Goal: Check status: Check status

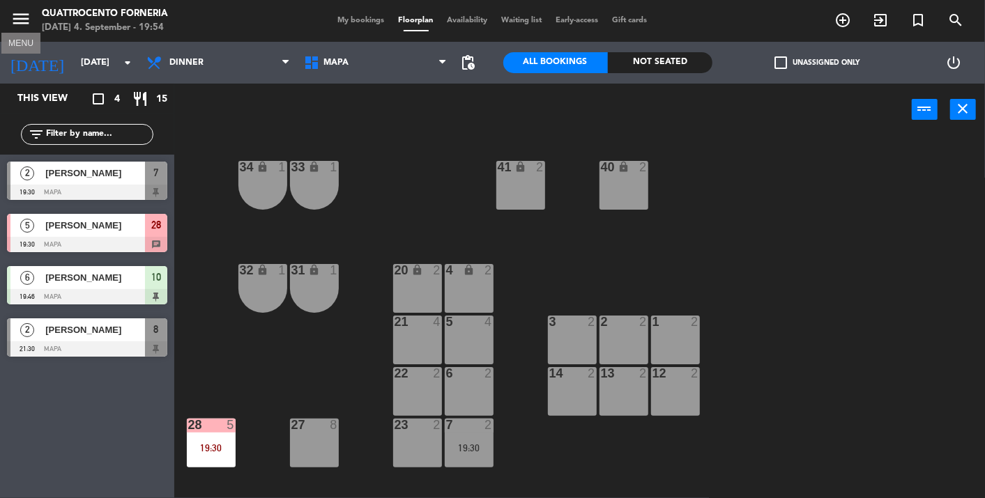
click at [26, 26] on icon "menu" at bounding box center [20, 18] width 21 height 21
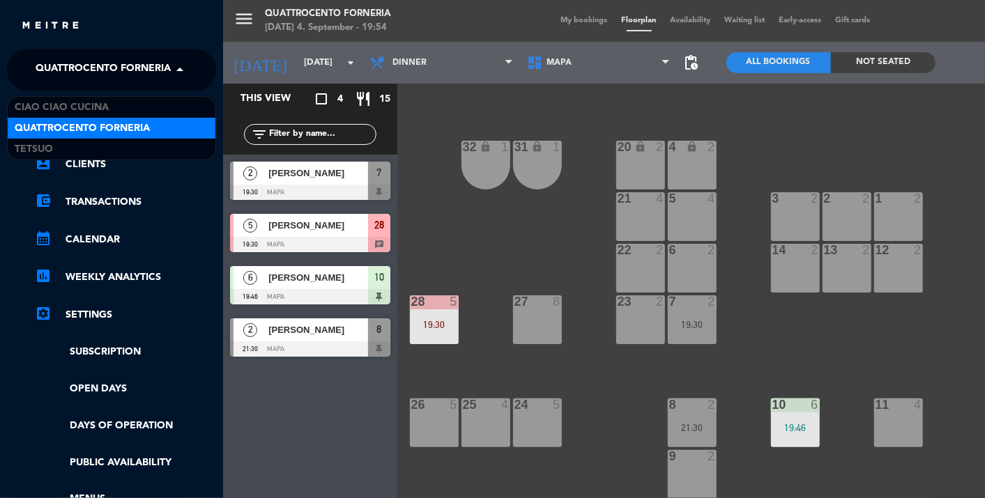
click at [89, 70] on span "Quattrocento Forneria" at bounding box center [103, 69] width 135 height 29
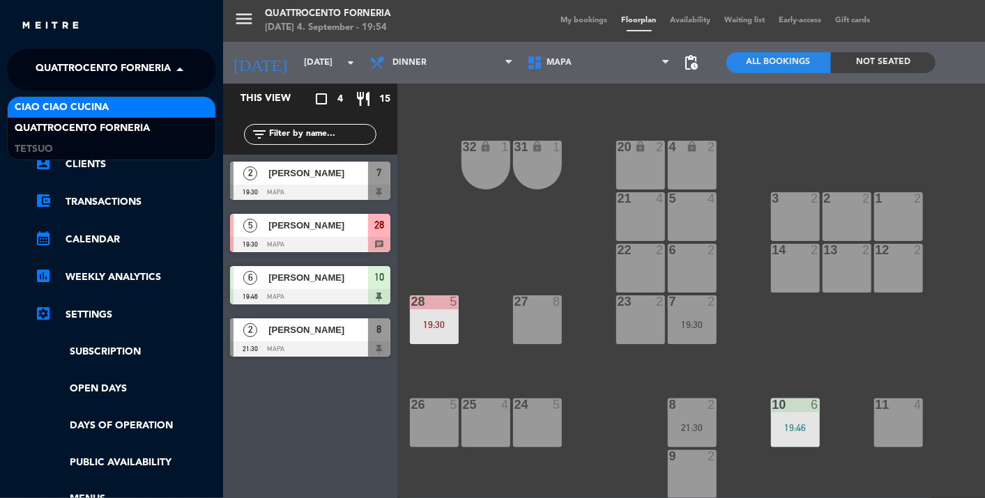
click at [103, 100] on span "Ciao Ciao Cucina" at bounding box center [62, 108] width 94 height 16
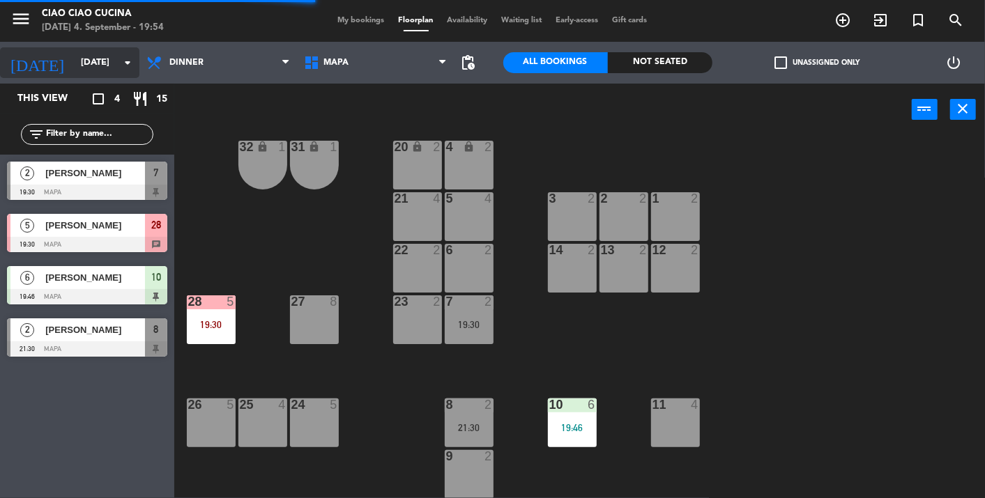
click at [74, 70] on input "[DATE]" at bounding box center [134, 62] width 120 height 25
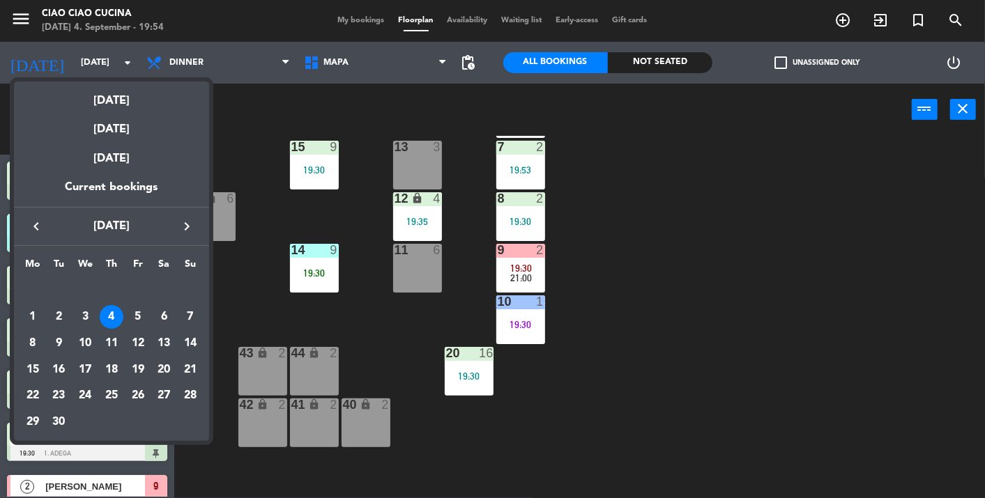
click at [185, 218] on icon "keyboard_arrow_right" at bounding box center [186, 226] width 17 height 17
click at [114, 340] on div "9" at bounding box center [112, 344] width 24 height 24
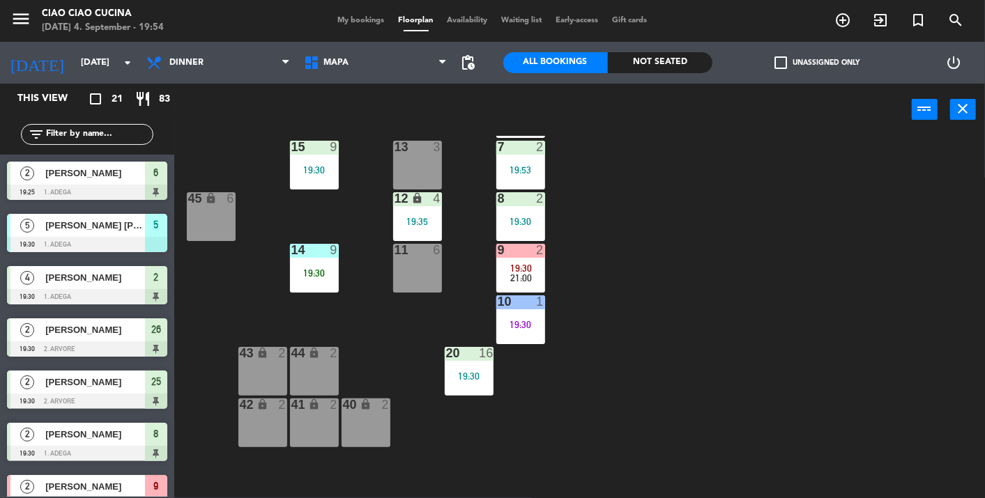
type input "[DATE]"
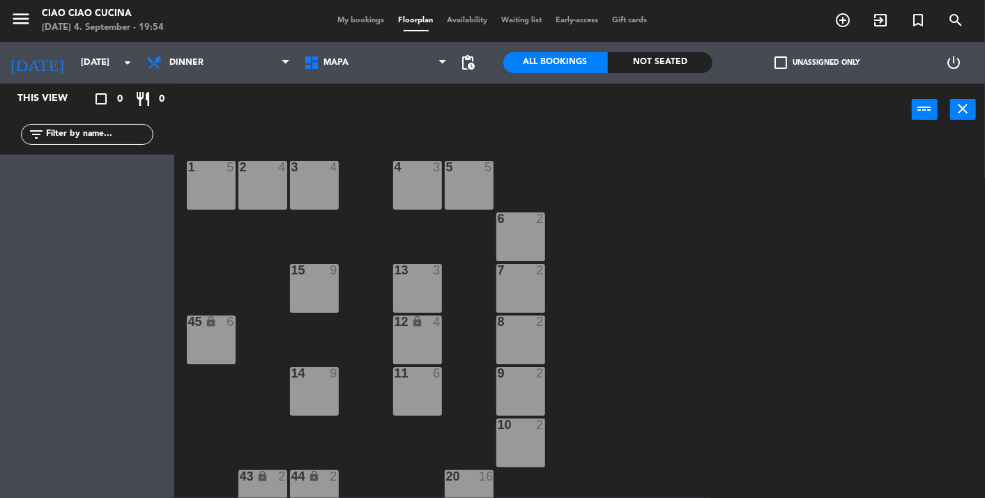
click at [356, 20] on span "My bookings" at bounding box center [361, 21] width 61 height 8
